Goal: Task Accomplishment & Management: Manage account settings

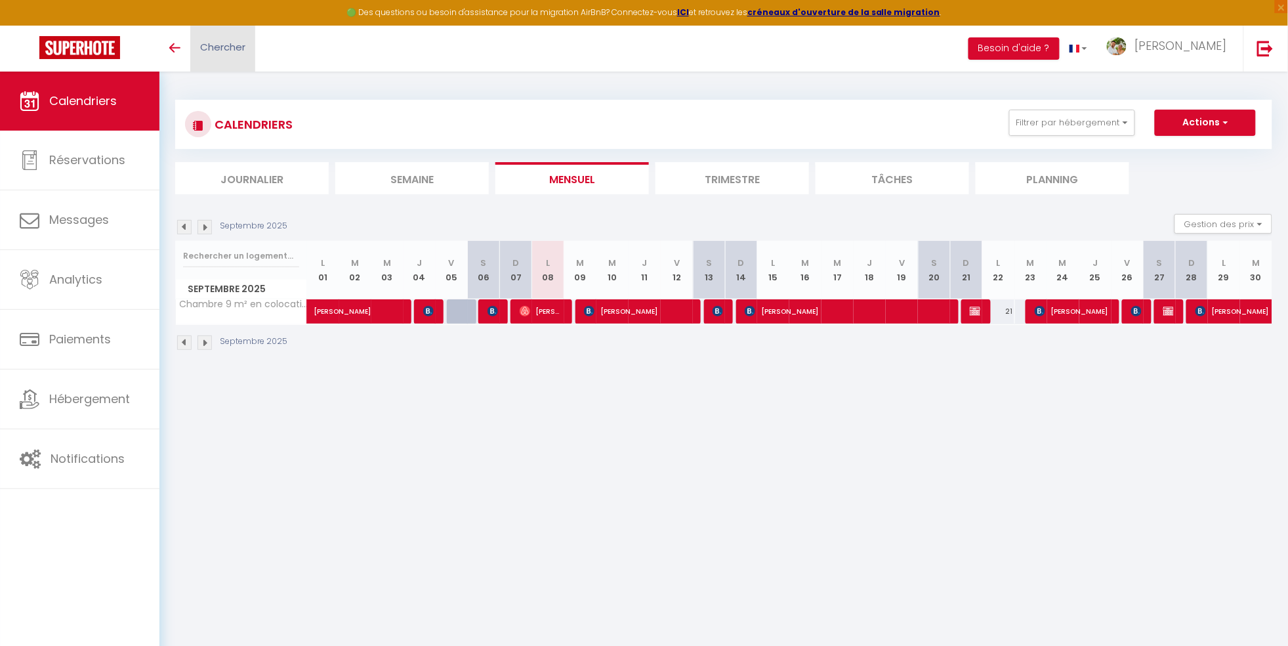
click at [232, 40] on span "Chercher" at bounding box center [222, 47] width 45 height 14
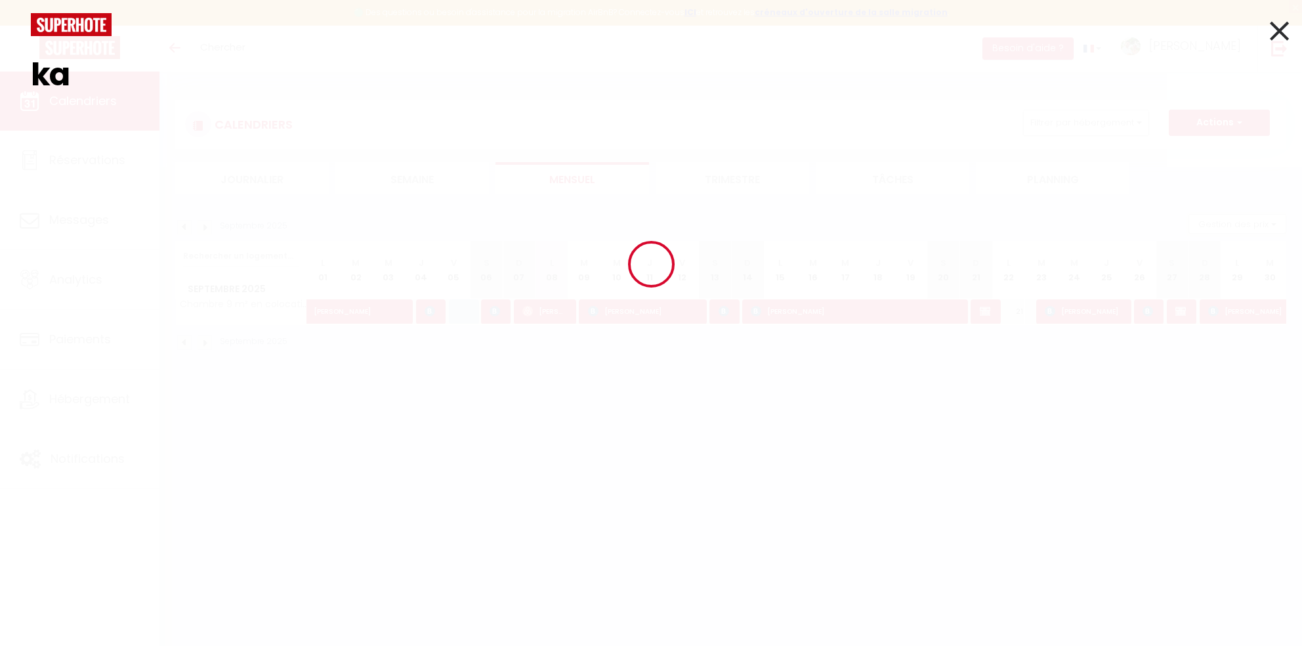
type input "k"
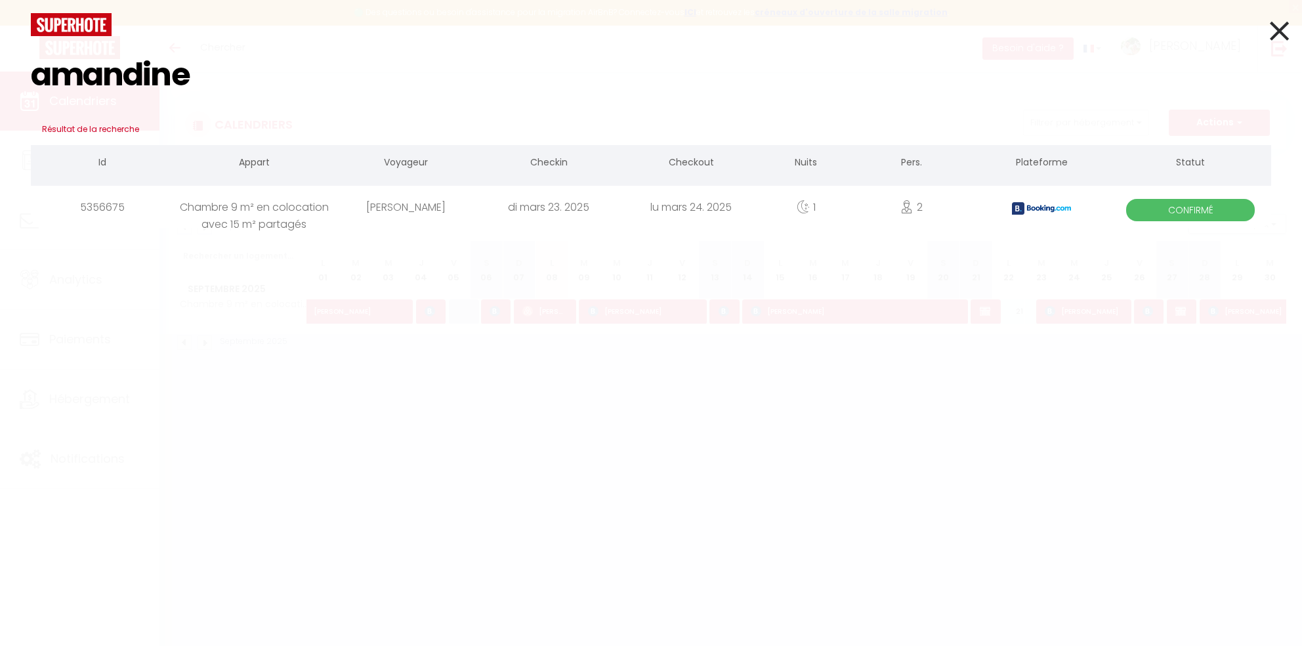
type input "amandine"
click at [725, 211] on div "lu mars 24. 2025" at bounding box center [691, 207] width 142 height 43
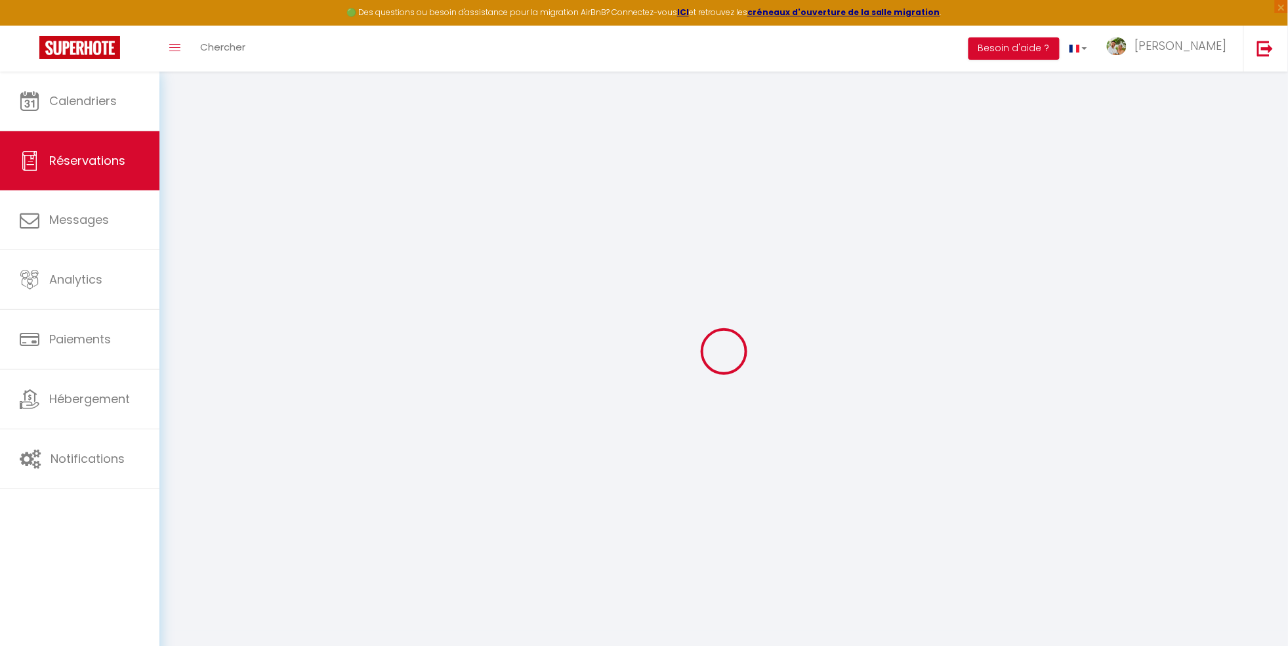
select select
checkbox input "false"
select select
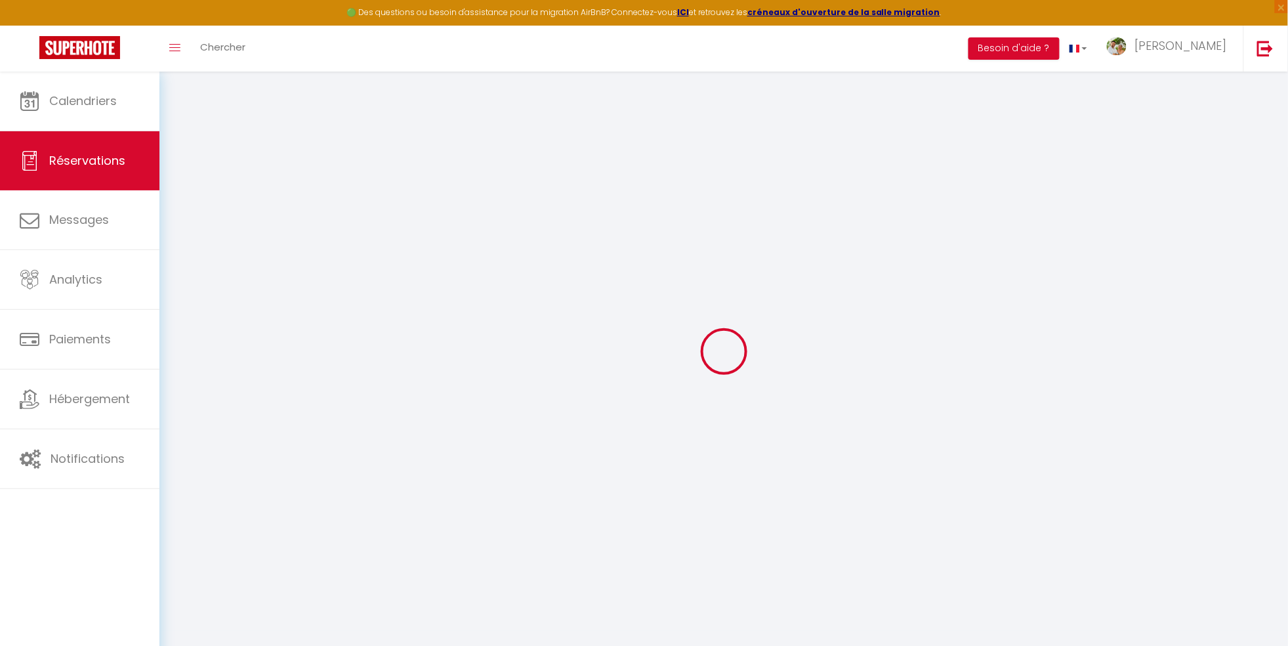
checkbox input "false"
type textarea "** THIS RESERVATION HAS BEEN PRE-PAID ** BOOKING NOTE : Payment charge is EUR 0…"
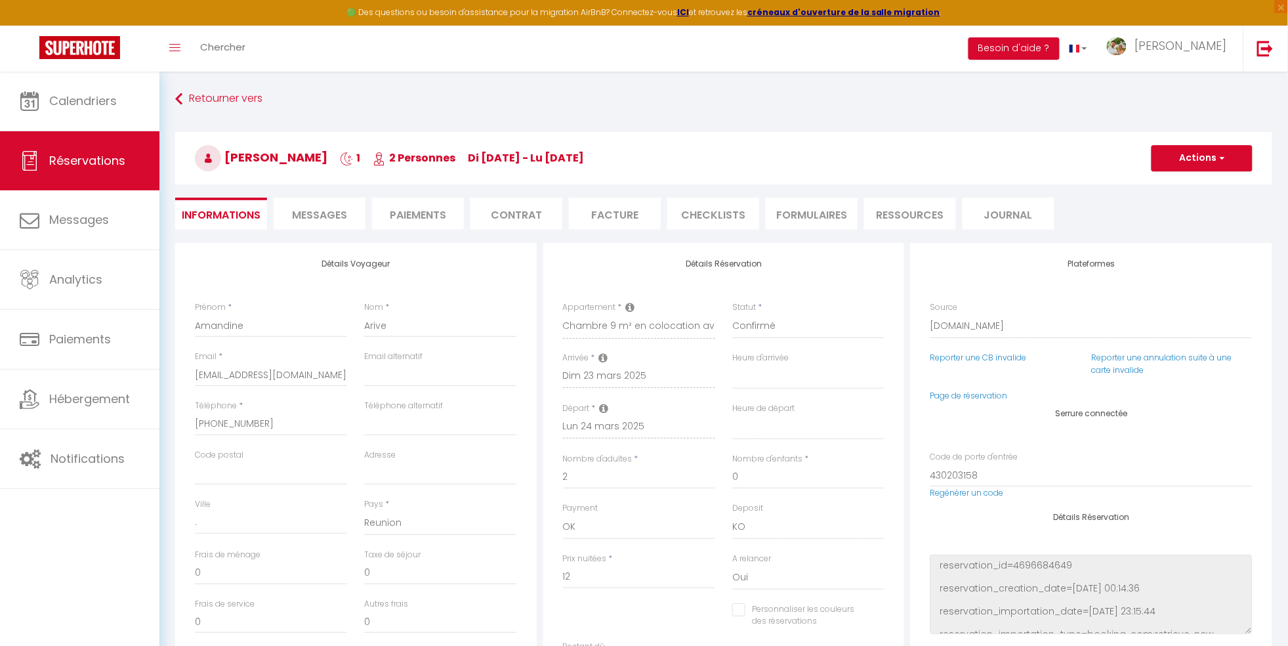
type input "38"
type input "0.51"
select select
checkbox input "false"
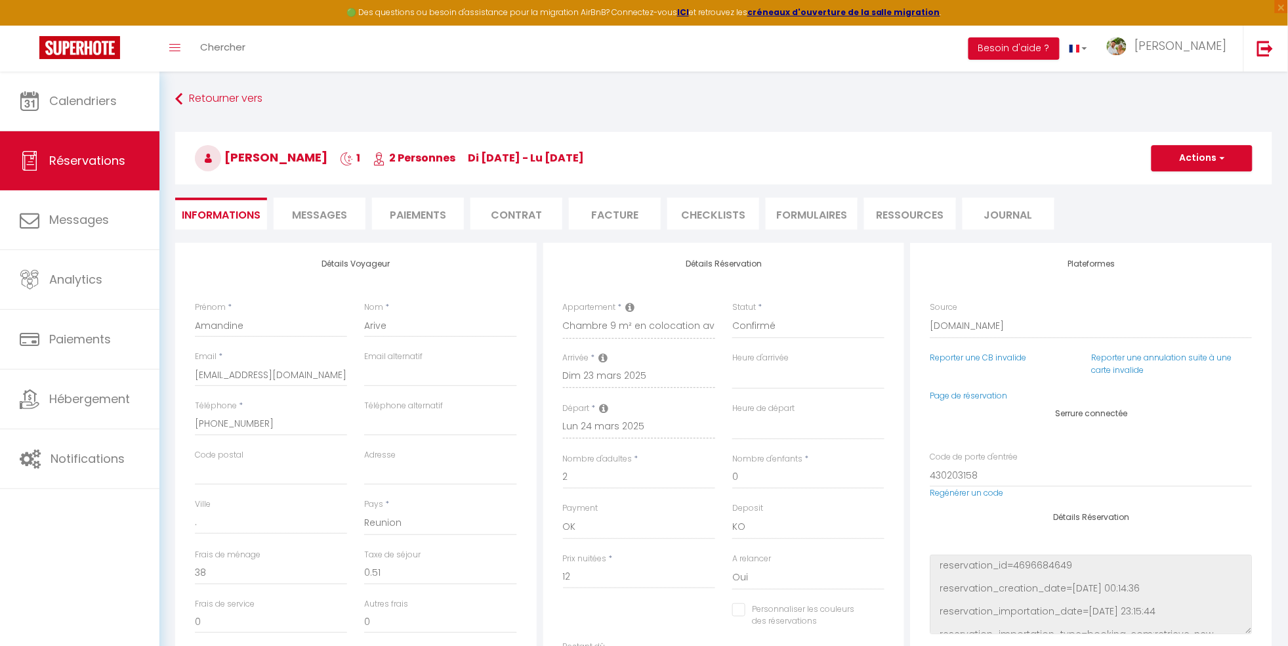
select select
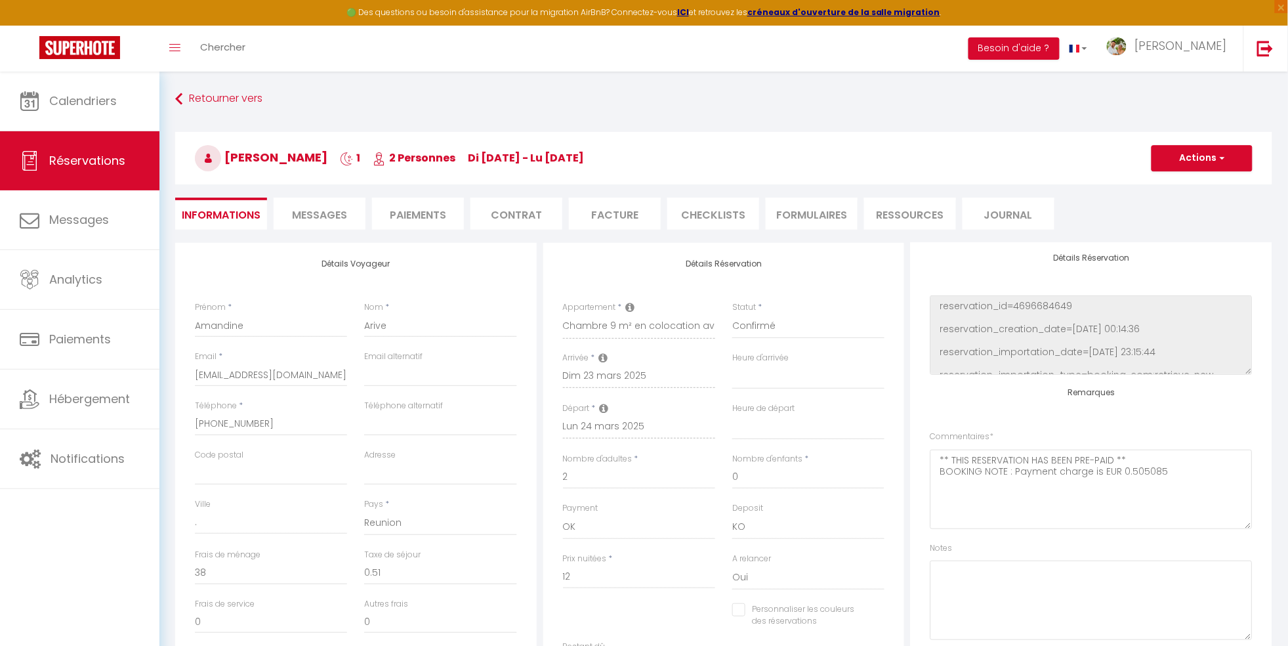
click at [412, 207] on li "Paiements" at bounding box center [418, 214] width 92 height 32
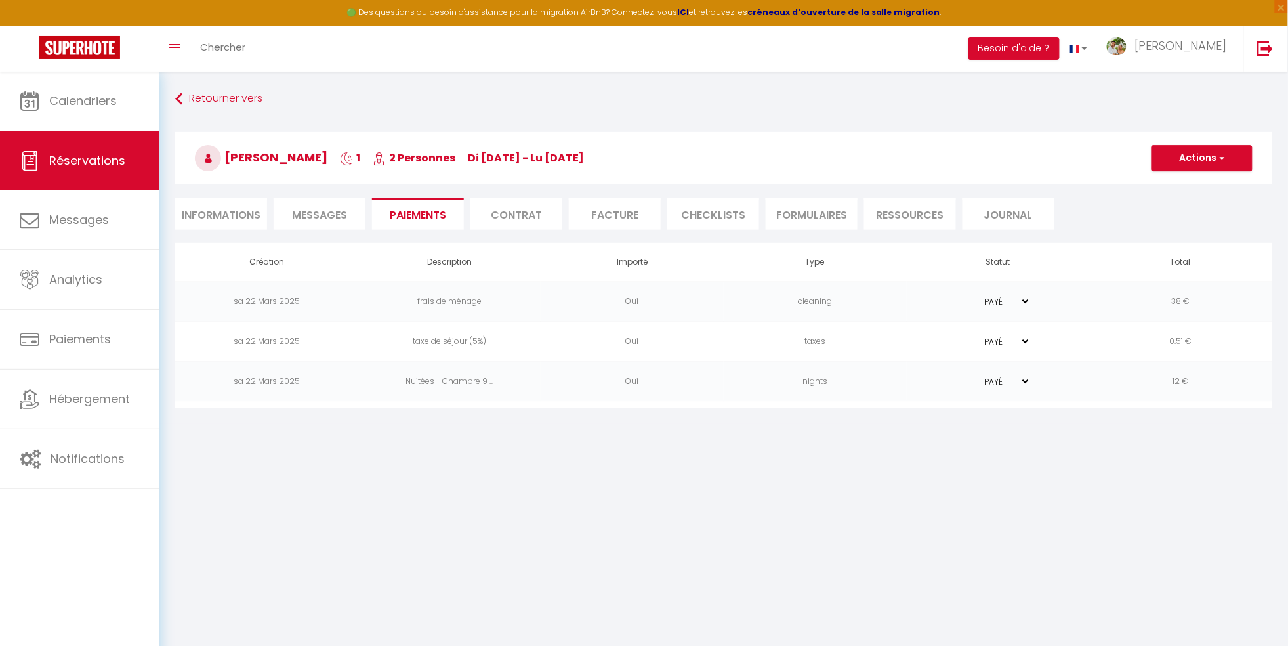
click at [540, 214] on li "Contrat" at bounding box center [517, 214] width 92 height 32
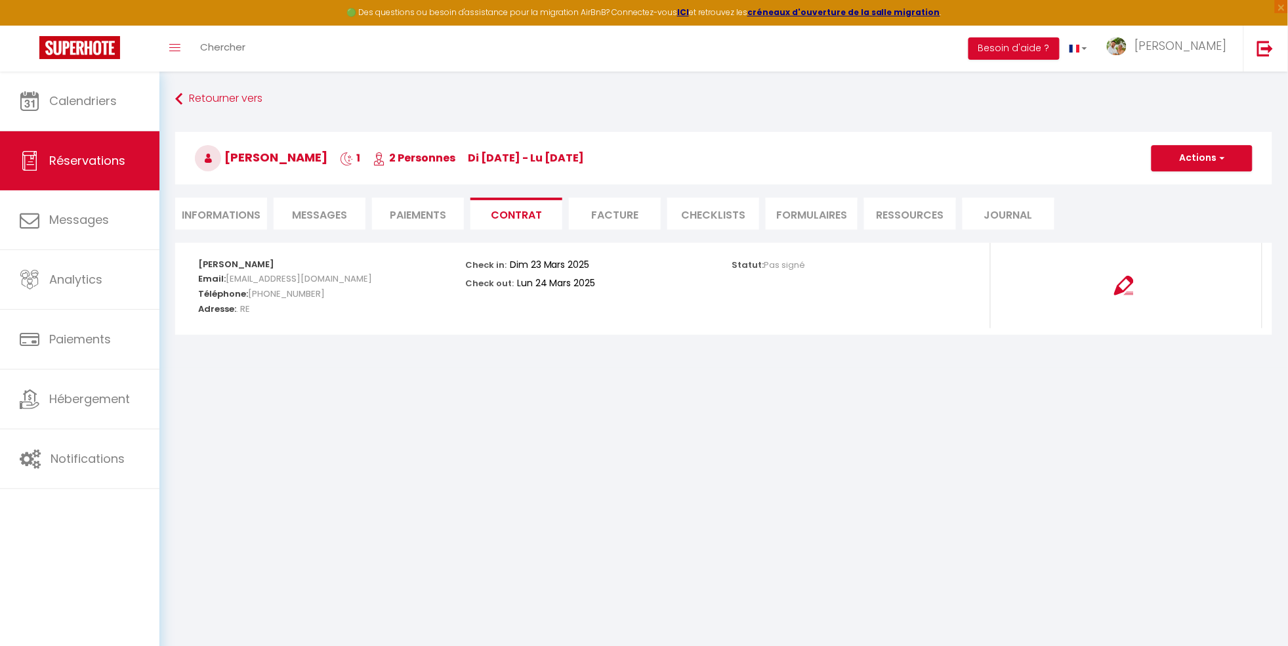
click at [620, 211] on li "Facture" at bounding box center [615, 214] width 92 height 32
